Goal: Information Seeking & Learning: Learn about a topic

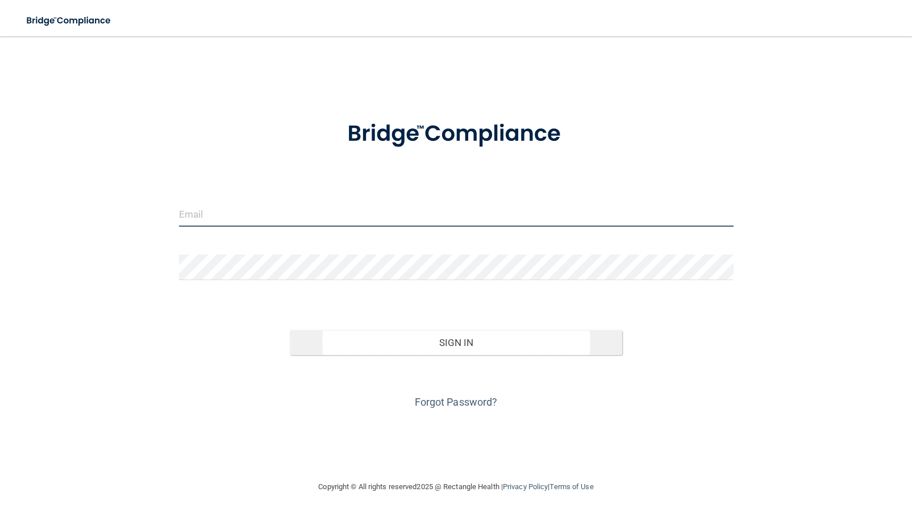
type input "[PERSON_NAME][EMAIL_ADDRESS][DOMAIN_NAME]"
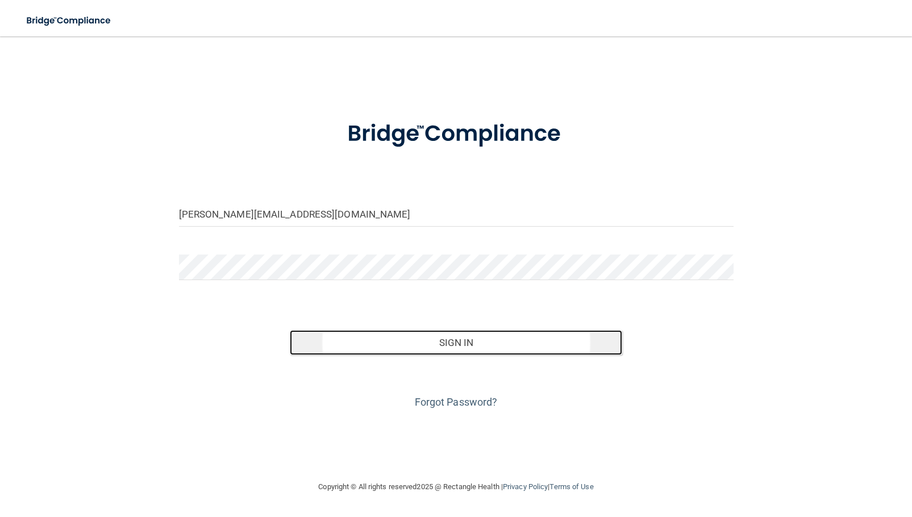
click at [455, 339] on button "Sign In" at bounding box center [456, 342] width 333 height 25
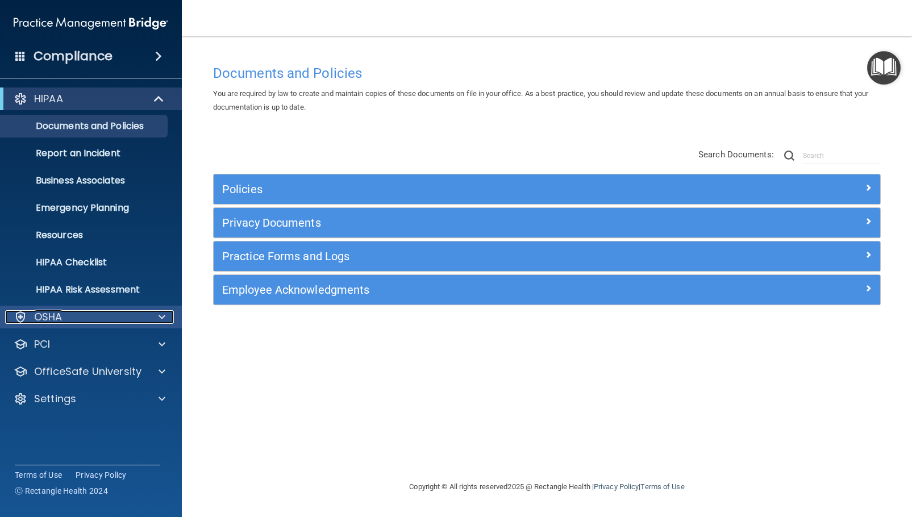
click at [81, 311] on div "OSHA" at bounding box center [75, 317] width 141 height 14
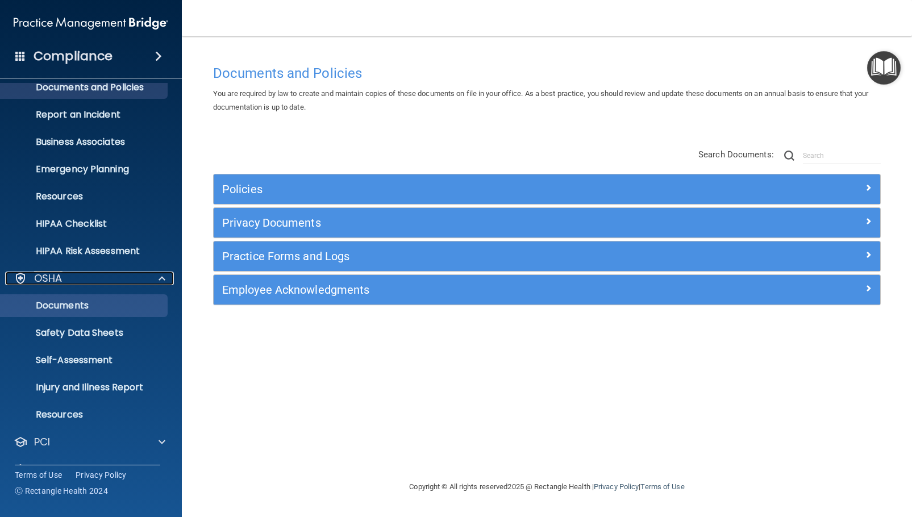
scroll to position [91, 0]
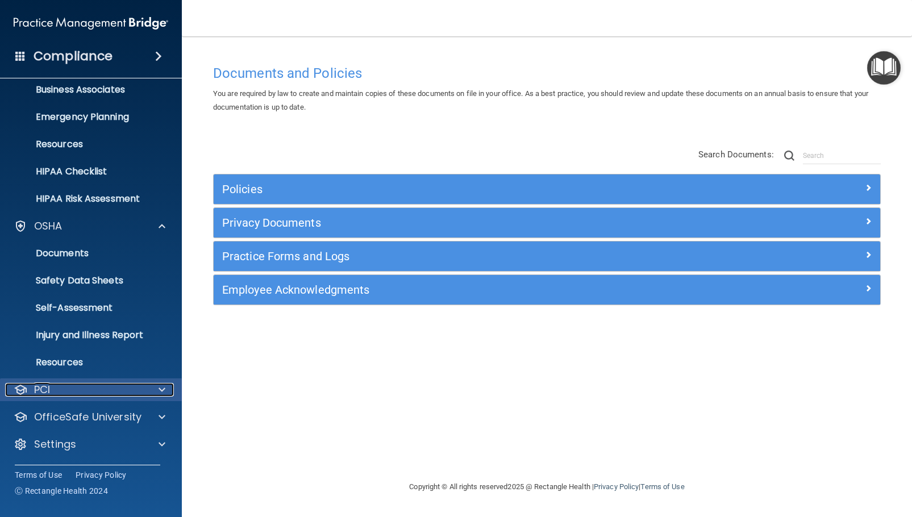
click at [99, 384] on div "PCI" at bounding box center [75, 390] width 141 height 14
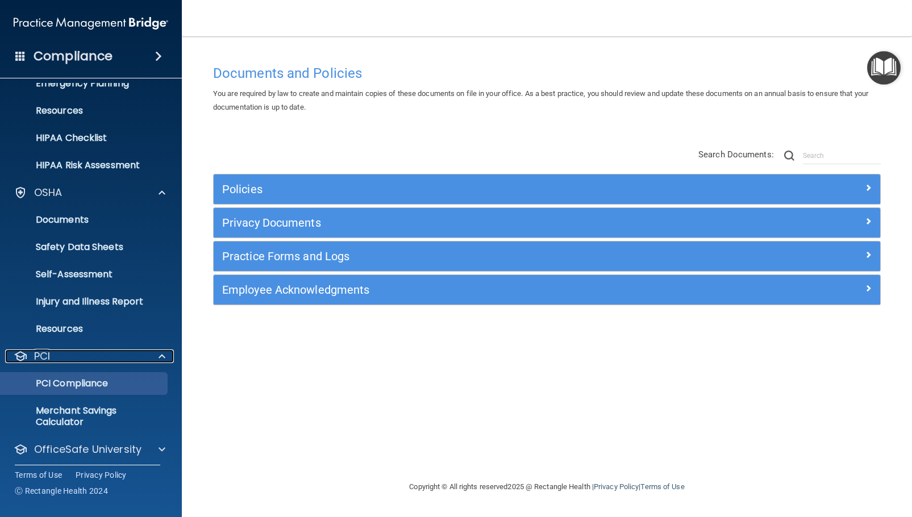
scroll to position [157, 0]
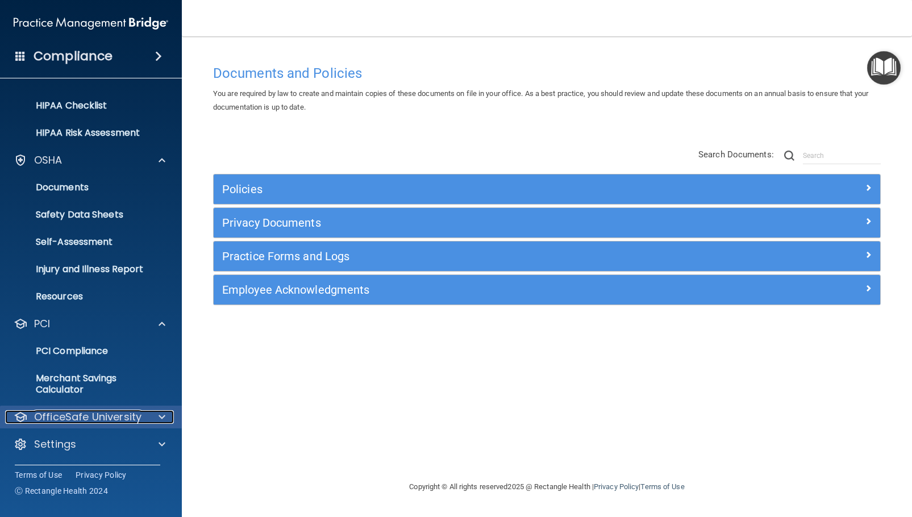
click at [97, 417] on p "OfficeSafe University" at bounding box center [87, 417] width 107 height 14
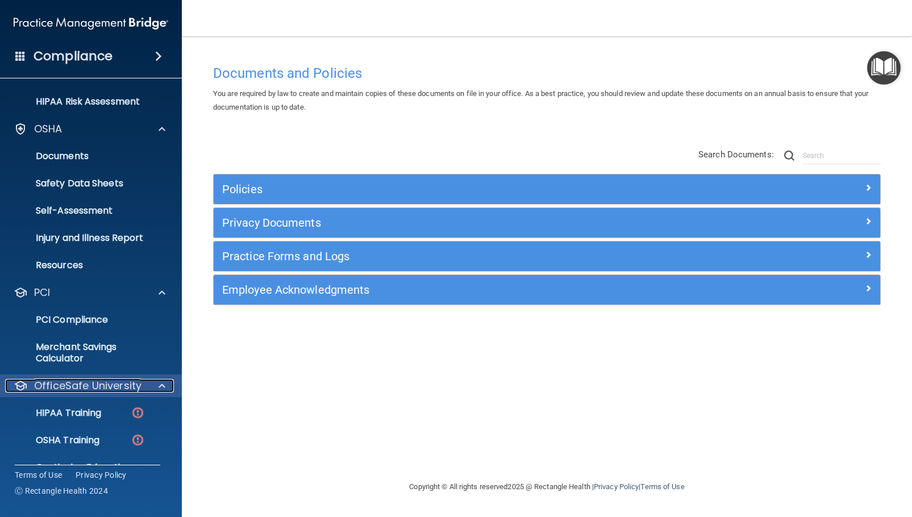
scroll to position [239, 0]
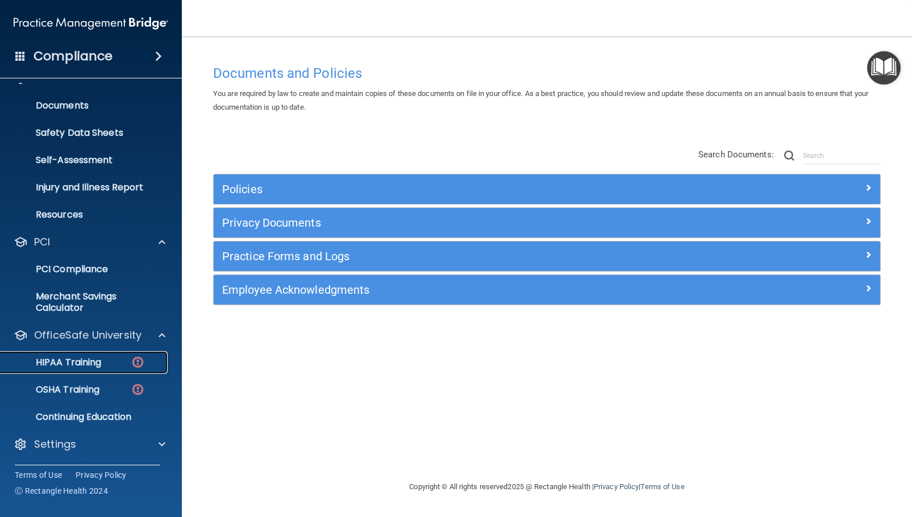
click at [99, 357] on p "HIPAA Training" at bounding box center [54, 362] width 94 height 11
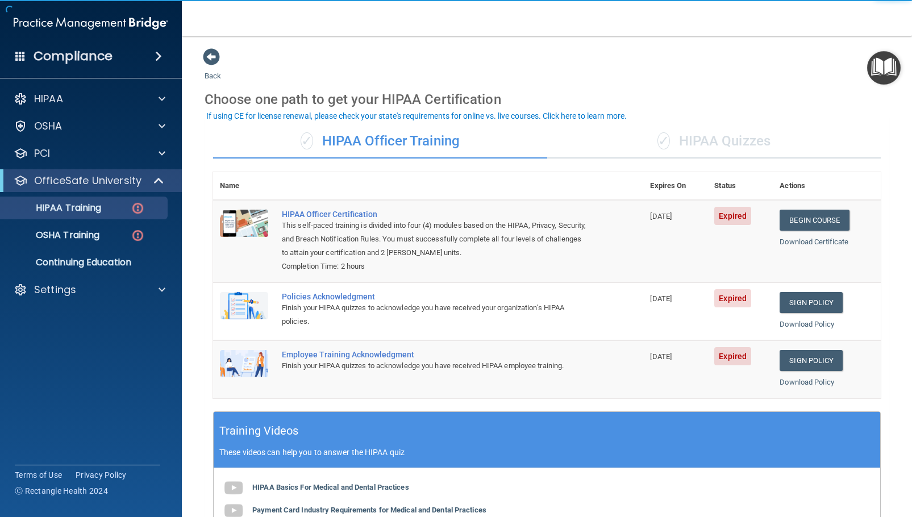
click at [442, 139] on div "✓ HIPAA Officer Training" at bounding box center [380, 141] width 334 height 34
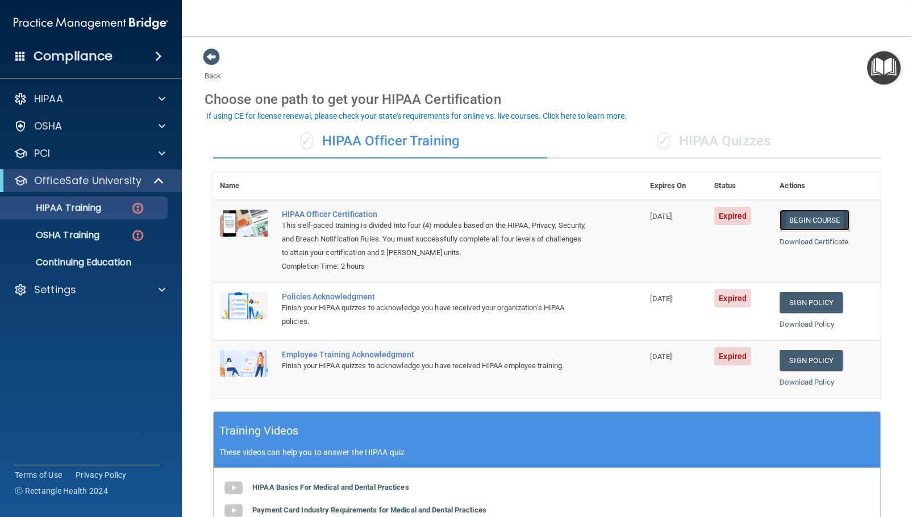
click at [815, 214] on link "Begin Course" at bounding box center [814, 220] width 69 height 21
